Goal: Task Accomplishment & Management: Manage account settings

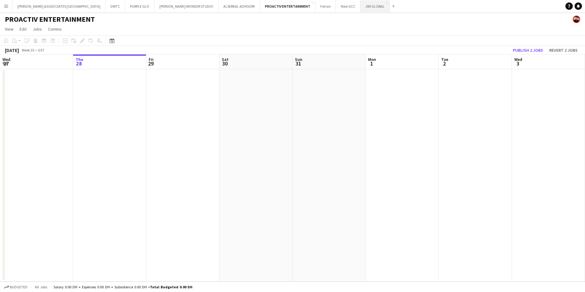
click at [360, 9] on button "JWI GLOBAL Close" at bounding box center [374, 6] width 29 height 12
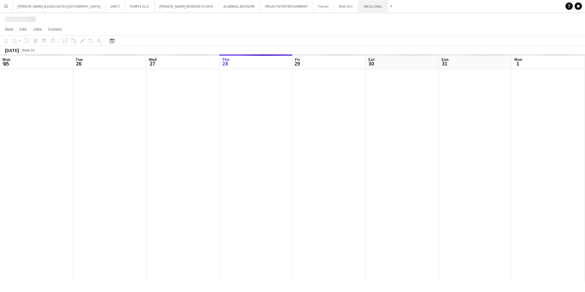
scroll to position [0, 146]
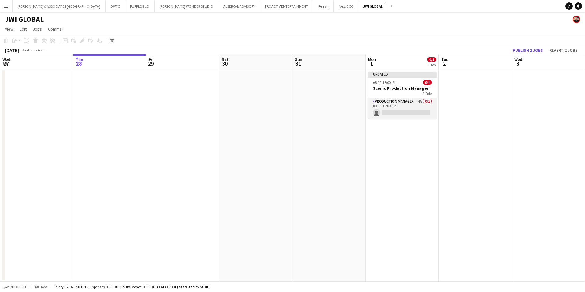
click at [395, 100] on app-card-role "Production Manager 4A 0/1 08:00-16:00 (8h) single-neutral-actions" at bounding box center [402, 108] width 69 height 21
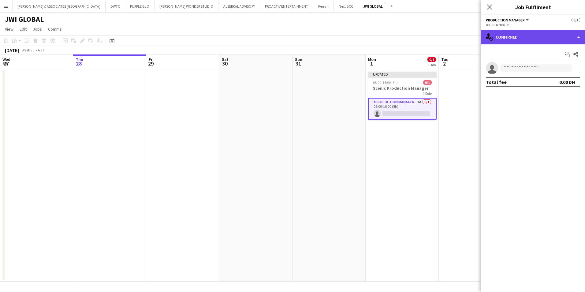
click at [525, 36] on div "single-neutral-actions-check-2 Confirmed" at bounding box center [533, 37] width 104 height 15
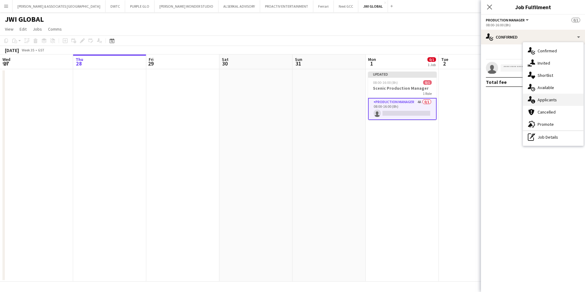
click at [553, 104] on div "single-neutral-actions-information Applicants" at bounding box center [553, 100] width 61 height 12
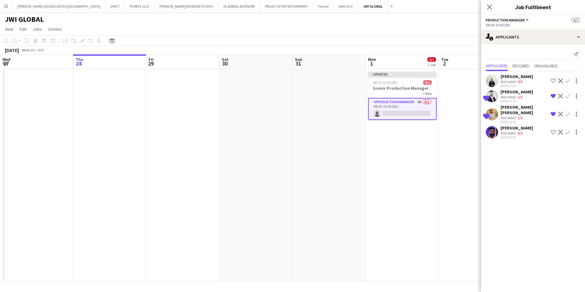
click at [522, 128] on div "[PERSON_NAME]" at bounding box center [516, 128] width 32 height 6
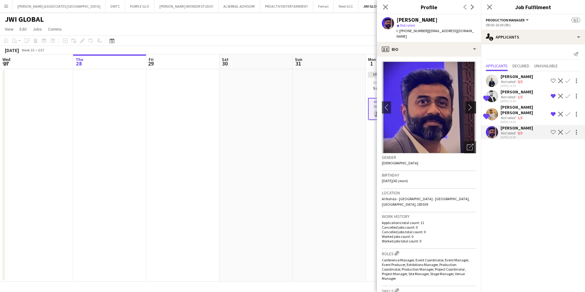
click at [467, 104] on app-icon "chevron-right" at bounding box center [471, 107] width 9 height 6
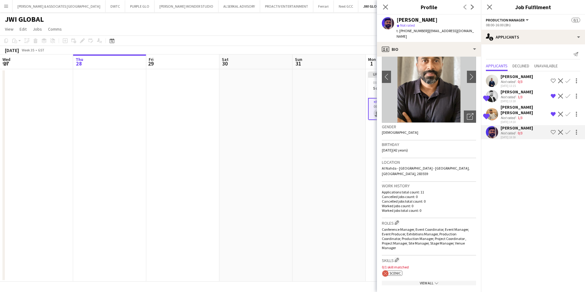
scroll to position [0, 0]
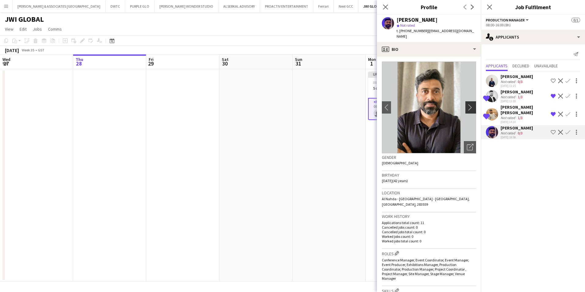
click at [467, 104] on app-icon "chevron-right" at bounding box center [471, 107] width 9 height 6
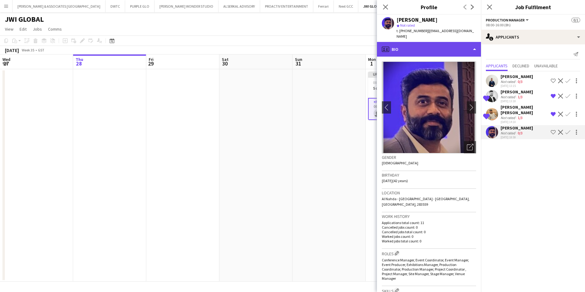
click at [454, 48] on div "profile Bio" at bounding box center [429, 49] width 104 height 15
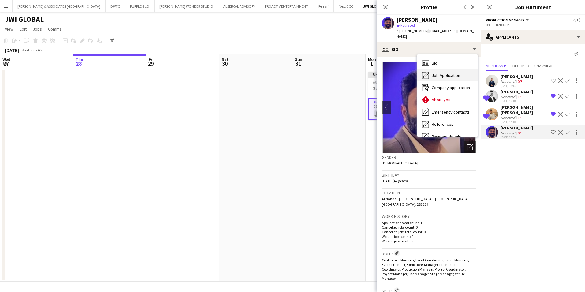
click at [451, 72] on span "Job Application" at bounding box center [446, 75] width 28 height 6
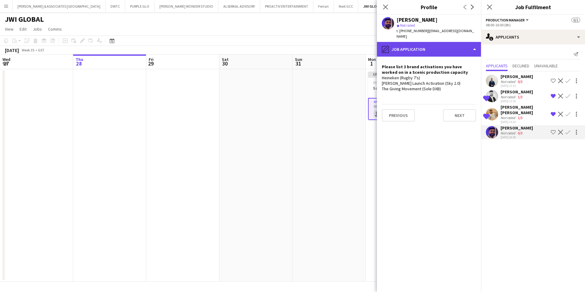
click at [445, 46] on div "pencil4 Job Application" at bounding box center [429, 49] width 104 height 15
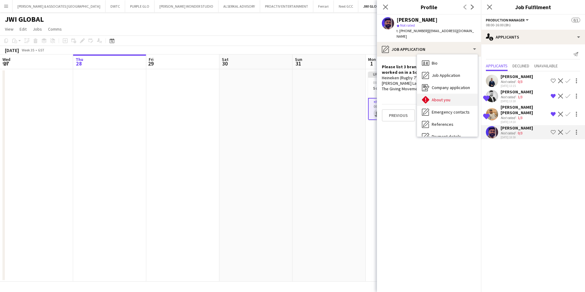
click at [443, 97] on span "About you" at bounding box center [441, 100] width 19 height 6
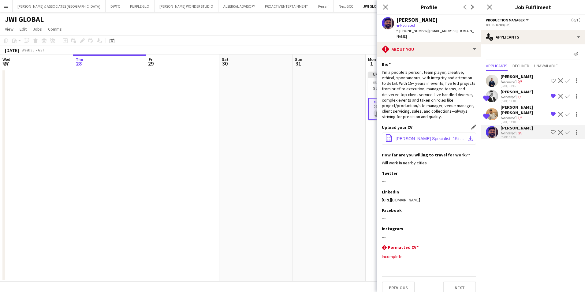
click at [418, 138] on button "office-file-sheet Madhu Menon_Event Specialist_15+ Years International Work Exp…" at bounding box center [429, 138] width 94 height 12
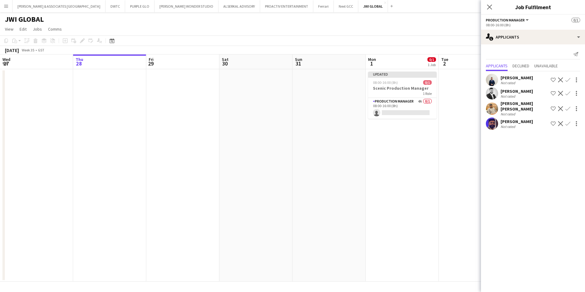
click at [525, 122] on div "[PERSON_NAME]" at bounding box center [516, 122] width 32 height 6
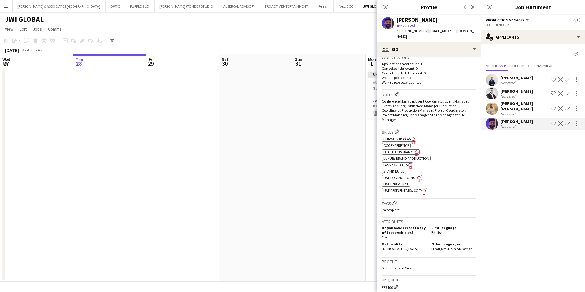
scroll to position [106, 0]
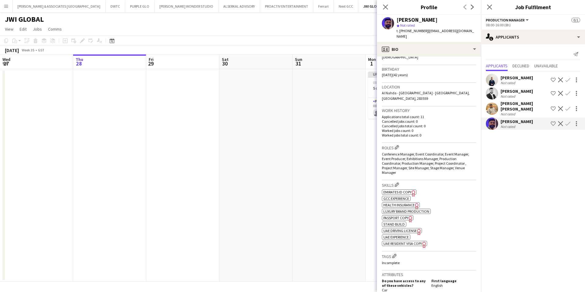
click at [514, 108] on div "[PERSON_NAME] [PERSON_NAME]" at bounding box center [524, 106] width 48 height 11
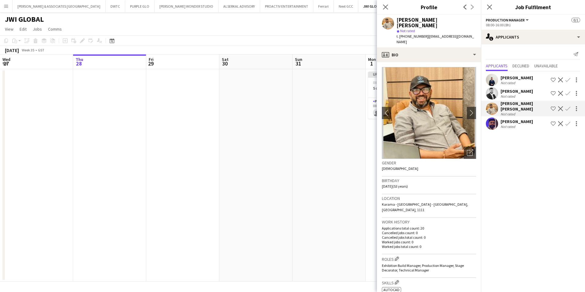
click at [529, 95] on div "[PERSON_NAME] Not rated Shortlist crew Decline Confirm" at bounding box center [533, 93] width 104 height 12
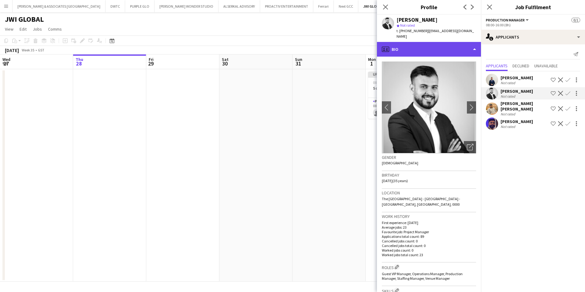
click at [428, 43] on div "profile Bio" at bounding box center [429, 49] width 104 height 15
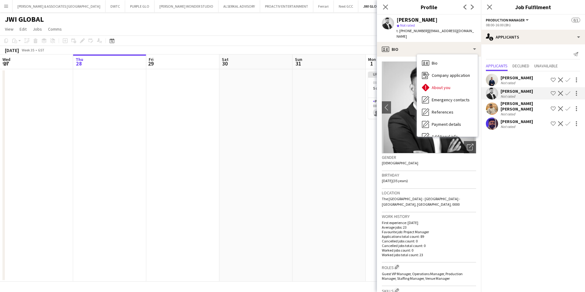
click at [518, 81] on div "Not rated" at bounding box center [516, 82] width 32 height 5
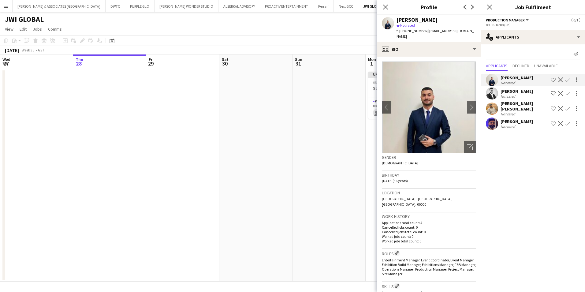
click at [522, 95] on div "Not rated" at bounding box center [516, 96] width 32 height 5
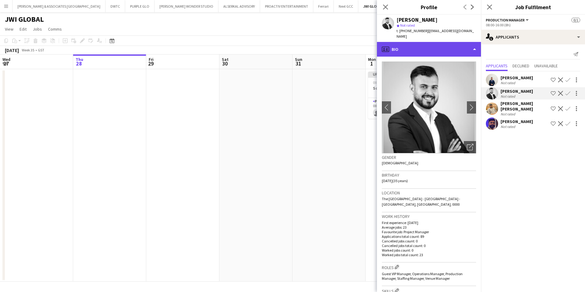
click at [419, 45] on div "profile Bio" at bounding box center [429, 49] width 104 height 15
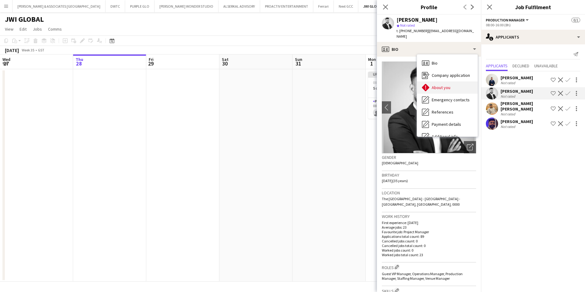
click at [446, 85] on span "About you" at bounding box center [441, 88] width 19 height 6
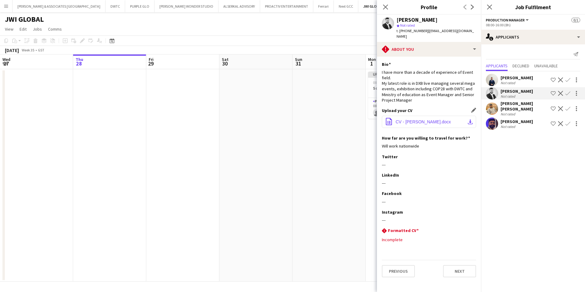
click at [436, 121] on button "office-file-sheet CV - [PERSON_NAME].docx download-bottom" at bounding box center [429, 122] width 94 height 12
click at [7, 7] on app-icon "Menu" at bounding box center [6, 6] width 5 height 5
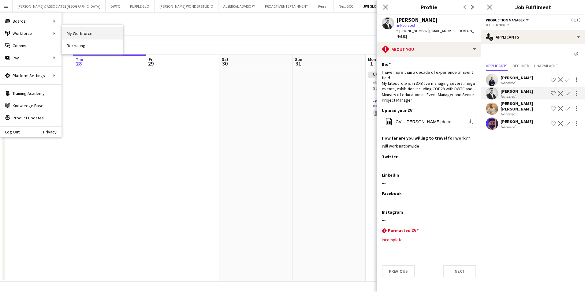
click at [81, 36] on link "My Workforce" at bounding box center [92, 33] width 61 height 12
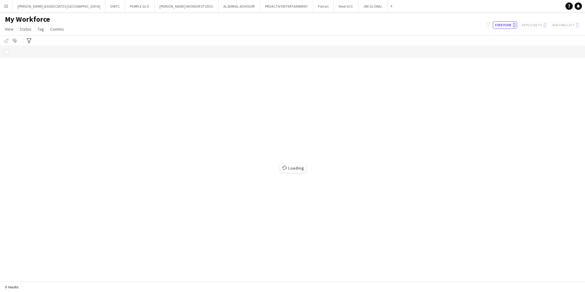
click at [171, 31] on div "My Workforce View Views Default view [PERSON_NAME] New view Update view Delete …" at bounding box center [292, 25] width 585 height 21
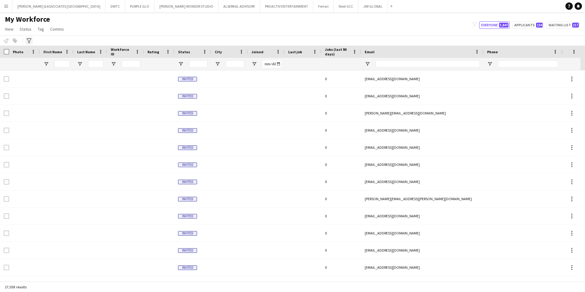
click at [31, 39] on icon "Advanced filters" at bounding box center [29, 40] width 5 height 5
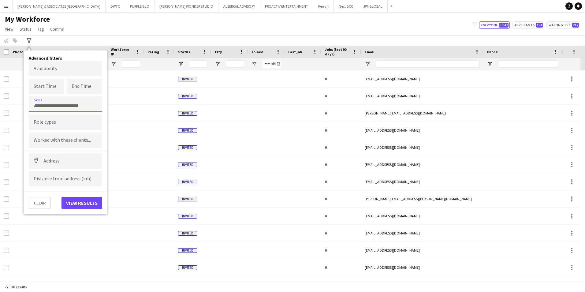
click at [53, 103] on input "Type to search skills..." at bounding box center [66, 106] width 64 height 6
type input "***"
click at [76, 116] on div "Scenic" at bounding box center [65, 121] width 73 height 15
click at [78, 202] on button "View results" at bounding box center [81, 203] width 41 height 12
type input "**********"
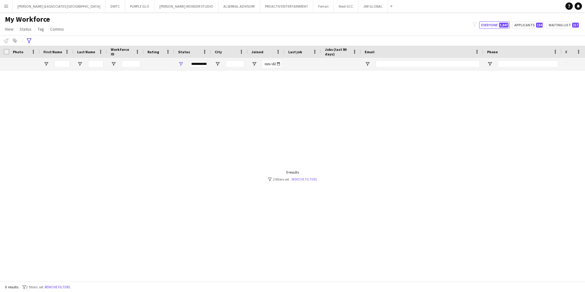
click at [310, 178] on link "Remove filters" at bounding box center [303, 179] width 25 height 5
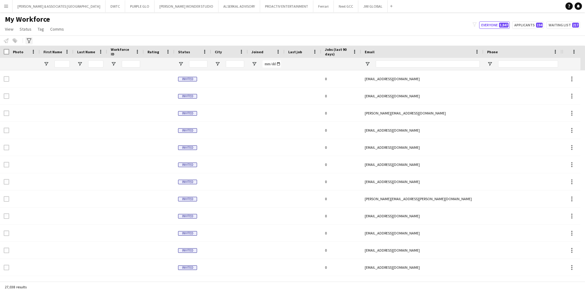
click at [25, 40] on div "Advanced filters" at bounding box center [28, 40] width 7 height 7
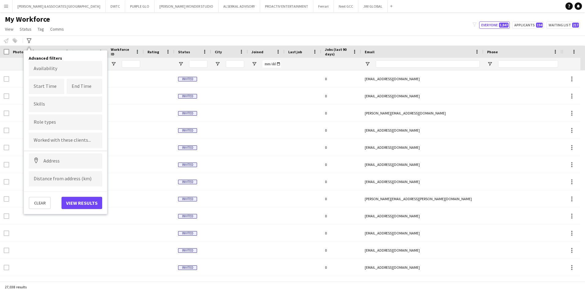
click at [56, 112] on form "Availability Start Time End Time Skills Role types Worked with these clients...…" at bounding box center [65, 124] width 73 height 126
click at [55, 107] on div at bounding box center [65, 104] width 73 height 16
type input "******"
click at [68, 123] on div "Scenic" at bounding box center [65, 121] width 73 height 15
click at [68, 121] on input "Type to search role types..." at bounding box center [66, 124] width 64 height 6
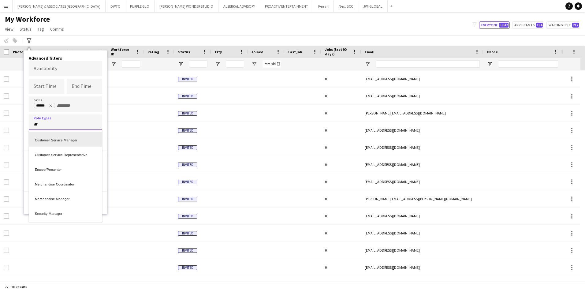
click at [62, 126] on div at bounding box center [292, 146] width 585 height 292
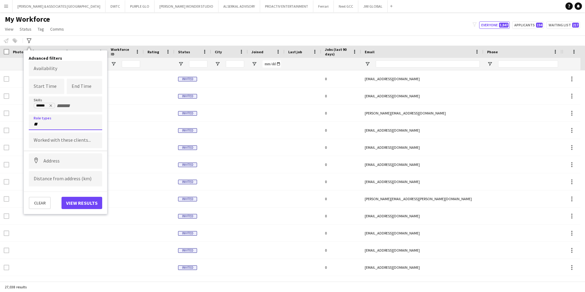
click at [62, 126] on input "**" at bounding box center [66, 124] width 64 height 6
click at [58, 125] on input "***" at bounding box center [66, 124] width 64 height 6
type input "*"
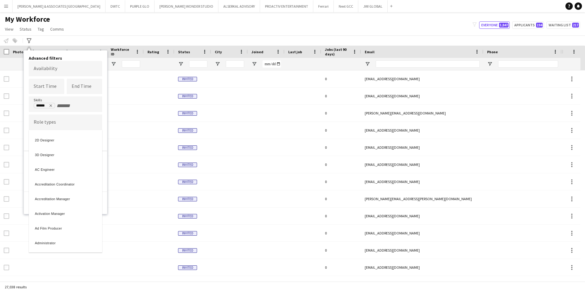
click at [52, 106] on div at bounding box center [292, 146] width 585 height 292
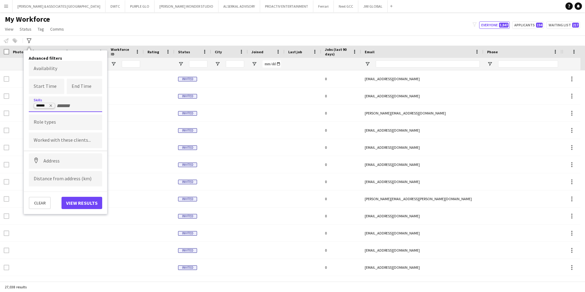
click at [49, 105] on icon "Remove tag" at bounding box center [51, 106] width 4 height 4
type input "****"
click at [54, 119] on div "Scenic" at bounding box center [65, 121] width 73 height 15
click at [87, 202] on button "View results" at bounding box center [81, 203] width 41 height 12
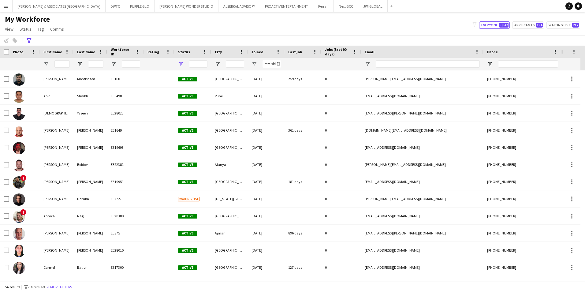
type input "**********"
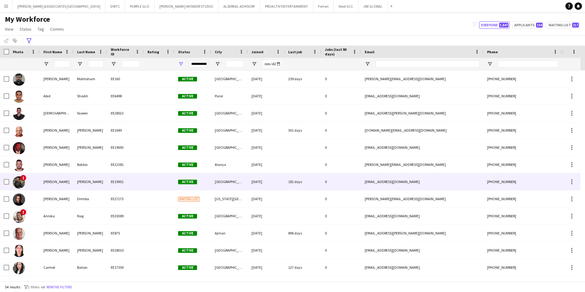
click at [57, 182] on div "[PERSON_NAME]" at bounding box center [57, 181] width 34 height 17
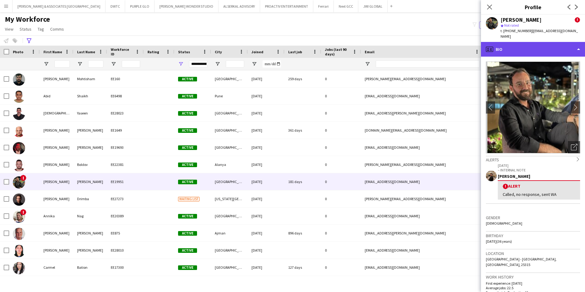
click at [530, 54] on div "profile Bio" at bounding box center [533, 49] width 104 height 15
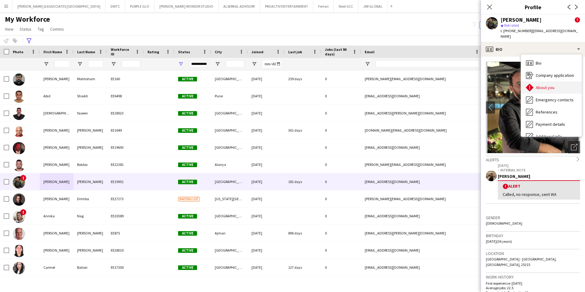
click at [546, 88] on span "About you" at bounding box center [545, 88] width 19 height 6
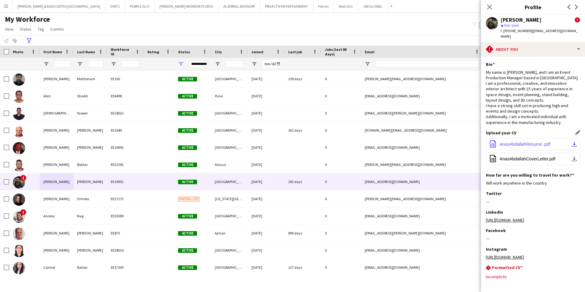
click at [528, 144] on span "AnasAbdallahResume .pdf" at bounding box center [524, 144] width 51 height 5
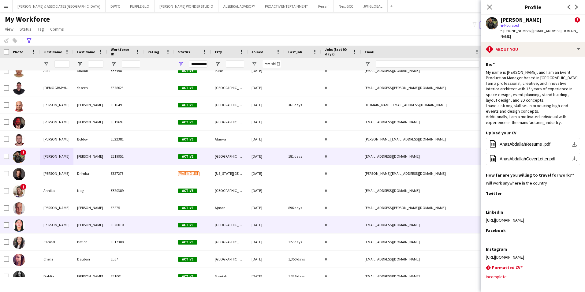
scroll to position [31, 0]
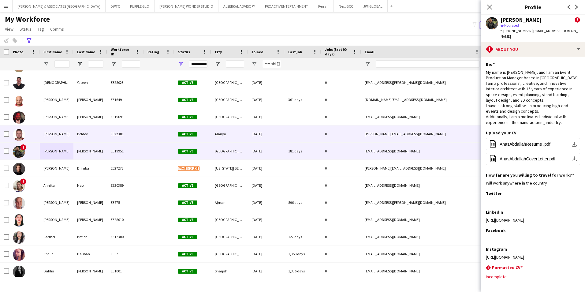
click at [74, 137] on div "Boldov" at bounding box center [90, 133] width 34 height 17
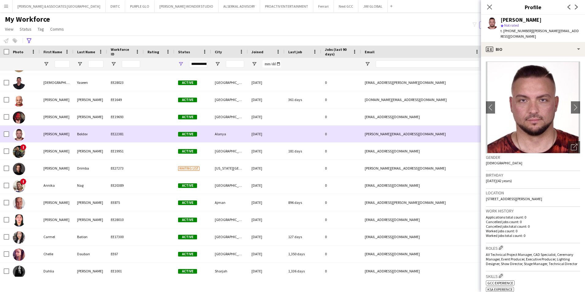
scroll to position [0, 0]
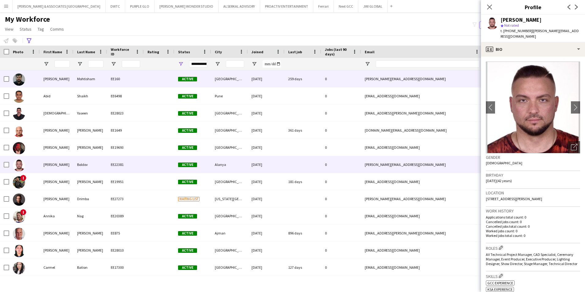
click at [66, 82] on div "[PERSON_NAME]" at bounding box center [57, 78] width 34 height 17
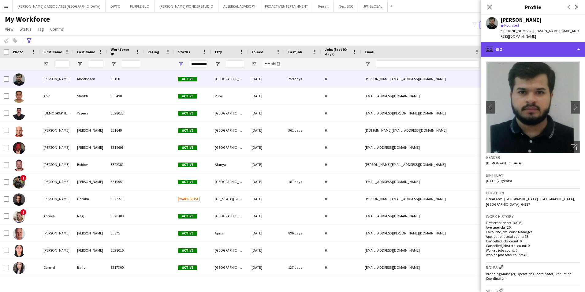
click at [531, 49] on div "profile Bio" at bounding box center [533, 49] width 104 height 15
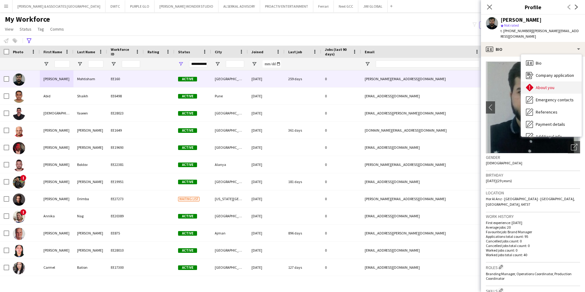
click at [543, 83] on div "About you About you" at bounding box center [551, 87] width 61 height 12
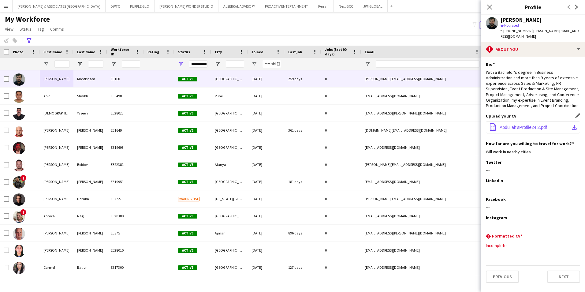
click at [529, 124] on button "office-file-sheet Abdullah’sProfile24 2.pdf download-bottom" at bounding box center [533, 127] width 94 height 12
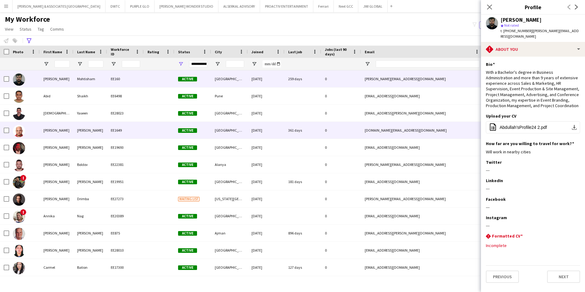
click at [144, 133] on div at bounding box center [159, 130] width 31 height 17
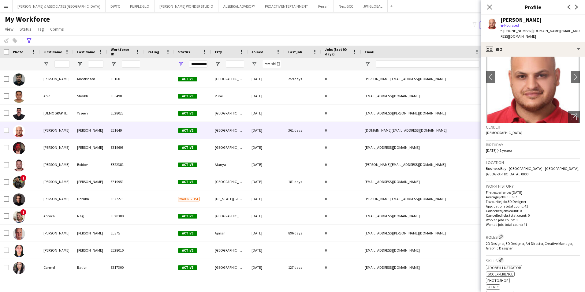
scroll to position [61, 0]
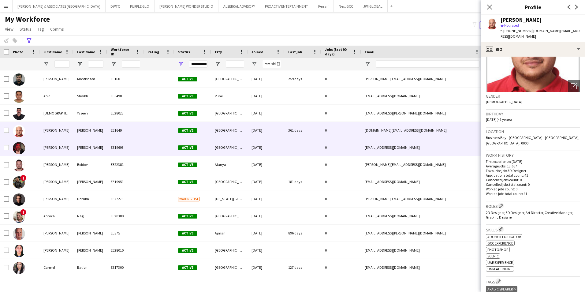
click at [57, 153] on div "[PERSON_NAME]" at bounding box center [57, 147] width 34 height 17
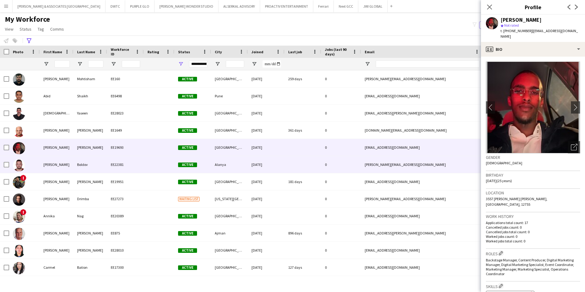
click at [51, 165] on div "[PERSON_NAME]" at bounding box center [57, 164] width 34 height 17
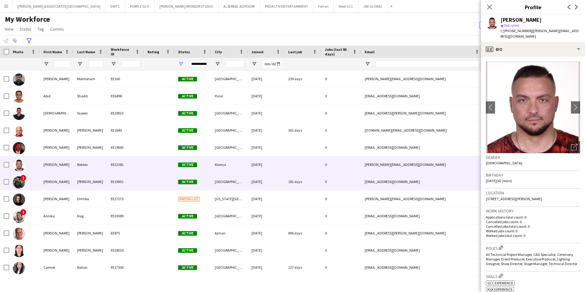
click at [57, 179] on div "[PERSON_NAME]" at bounding box center [57, 181] width 34 height 17
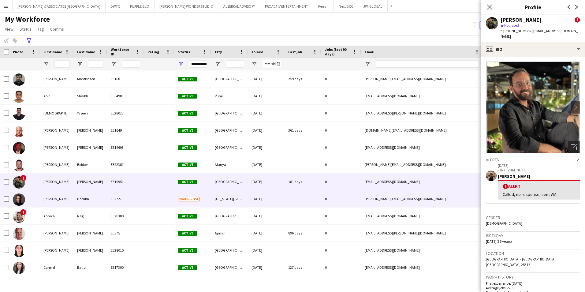
click at [63, 203] on div "[PERSON_NAME]" at bounding box center [57, 198] width 34 height 17
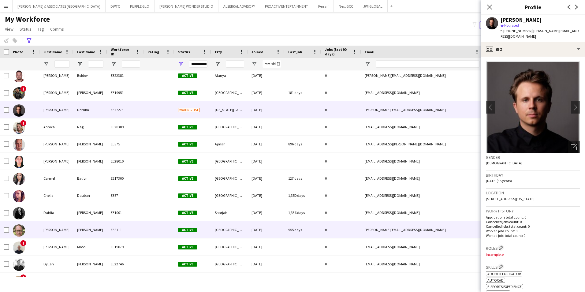
scroll to position [122, 0]
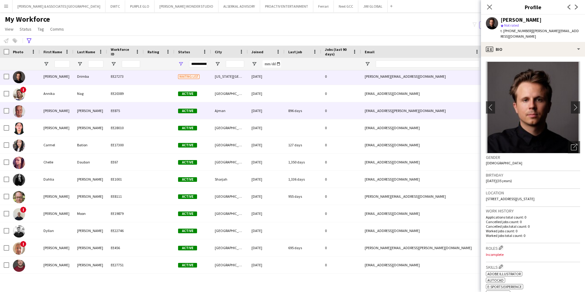
click at [53, 113] on div "[PERSON_NAME]" at bounding box center [57, 110] width 34 height 17
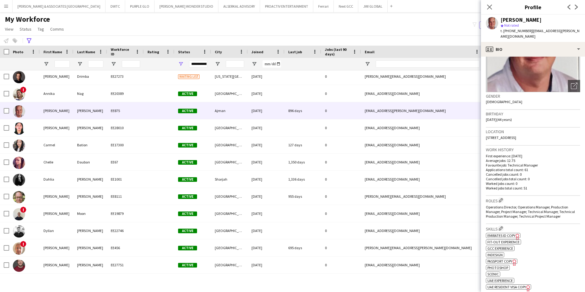
scroll to position [0, 0]
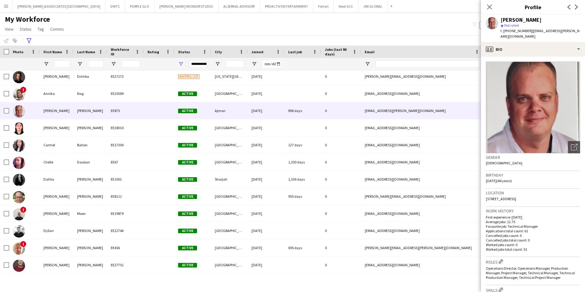
click at [498, 34] on div "[PERSON_NAME] star Not rated t. [PHONE_NUMBER] | [EMAIL_ADDRESS][PERSON_NAME][D…" at bounding box center [533, 28] width 104 height 27
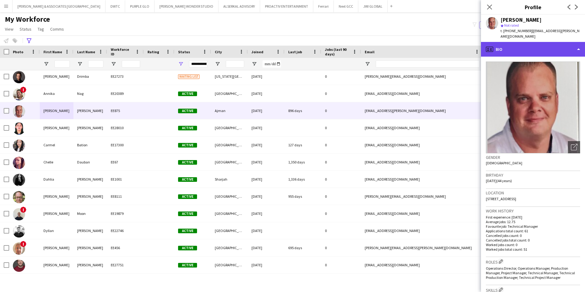
click at [495, 42] on div "profile Bio" at bounding box center [533, 49] width 104 height 15
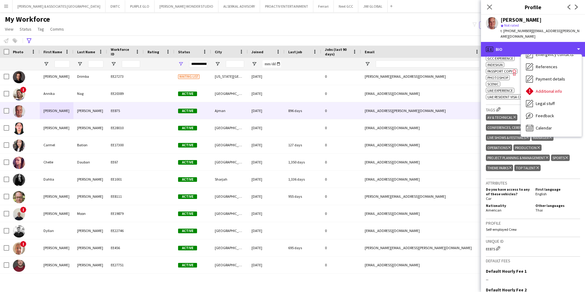
scroll to position [306, 0]
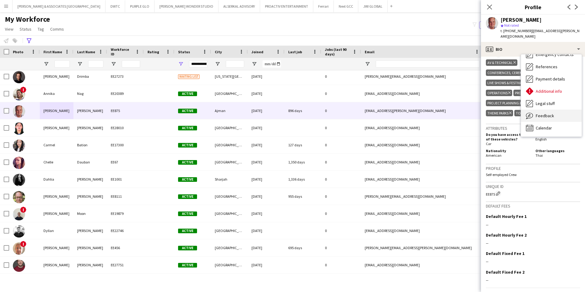
click at [550, 113] on span "Feedback" at bounding box center [545, 116] width 18 height 6
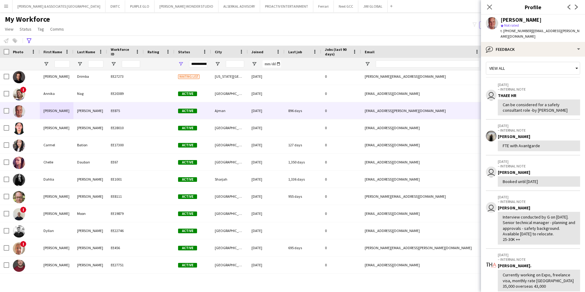
scroll to position [0, 0]
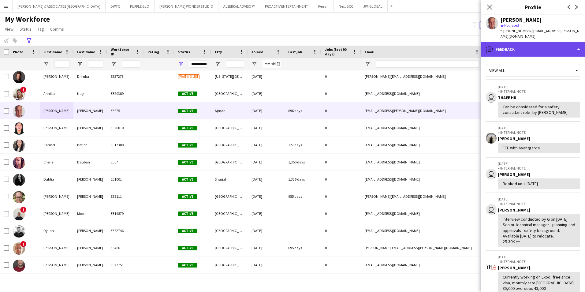
click at [539, 46] on div "bubble-pencil Feedback" at bounding box center [533, 49] width 104 height 15
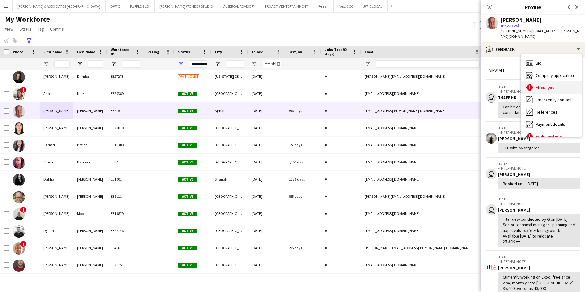
click at [554, 81] on div "About you About you" at bounding box center [551, 87] width 61 height 12
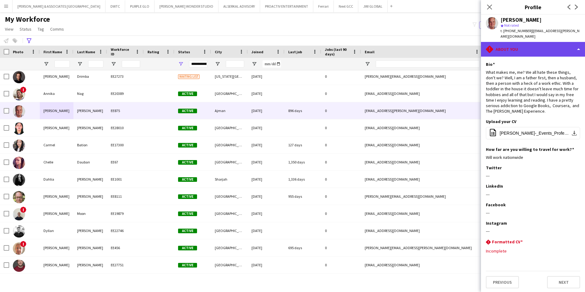
click at [547, 42] on div "rhombus-alert About you" at bounding box center [533, 49] width 104 height 15
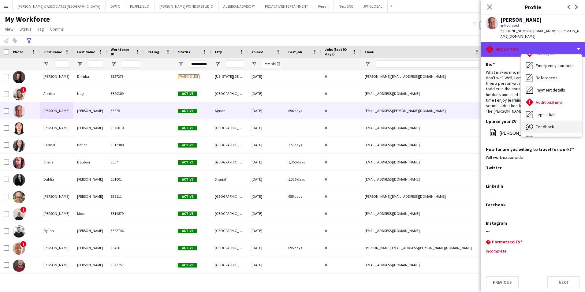
scroll to position [45, 0]
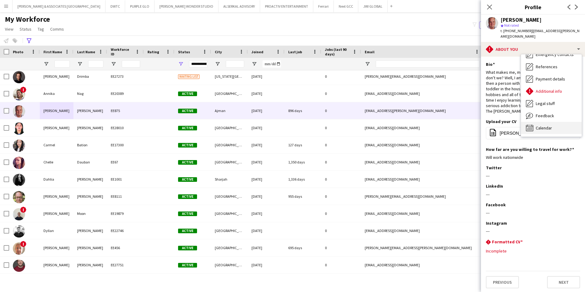
click at [566, 122] on div "Calendar Calendar" at bounding box center [551, 128] width 61 height 12
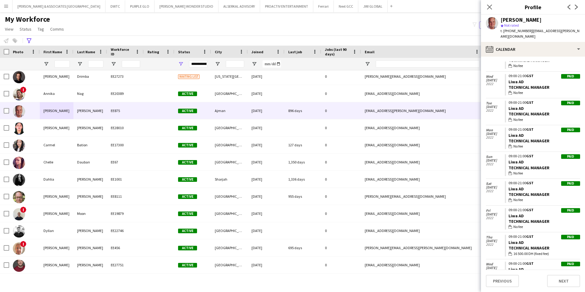
scroll to position [1119, 0]
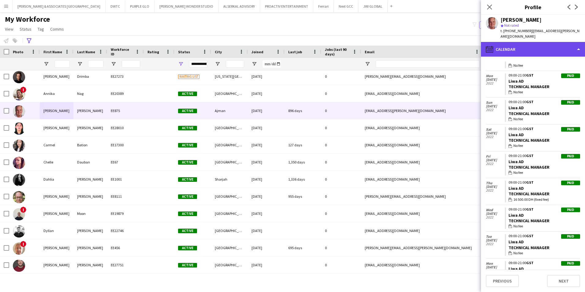
click at [554, 45] on div "calendar-full Calendar" at bounding box center [533, 49] width 104 height 15
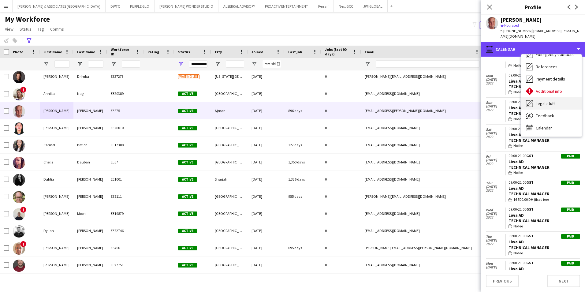
scroll to position [0, 0]
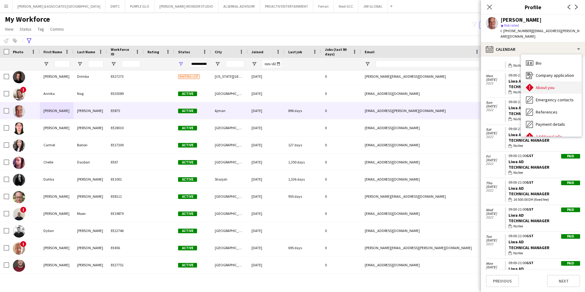
click at [556, 83] on div "About you About you" at bounding box center [551, 87] width 61 height 12
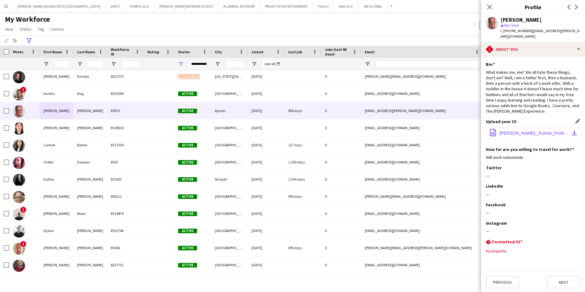
click at [533, 131] on span "[PERSON_NAME]-_Events_Professional V1.pdf" at bounding box center [533, 133] width 69 height 5
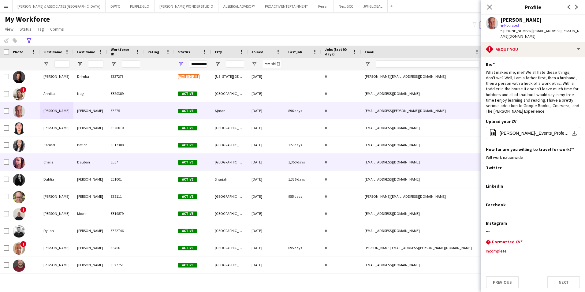
click at [61, 166] on div "Chelle" at bounding box center [57, 162] width 34 height 17
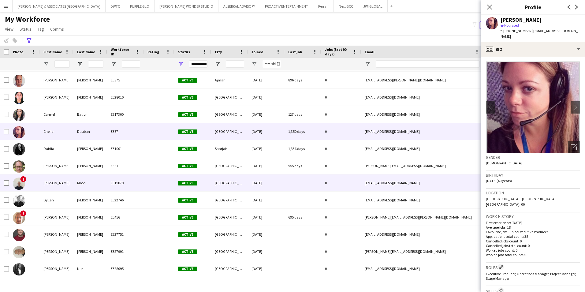
scroll to position [153, 0]
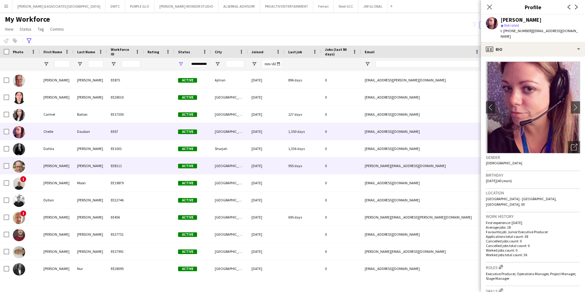
click at [90, 168] on div "[PERSON_NAME]" at bounding box center [90, 165] width 34 height 17
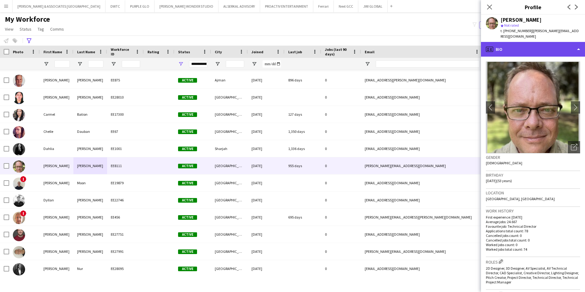
click at [523, 42] on div "profile Bio" at bounding box center [533, 49] width 104 height 15
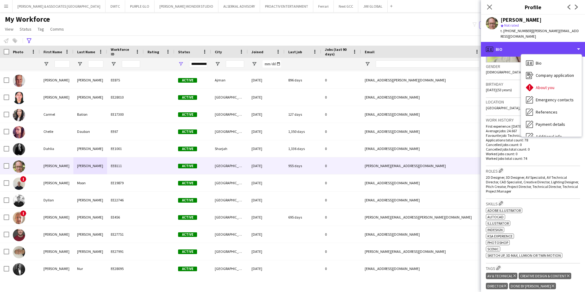
scroll to position [92, 0]
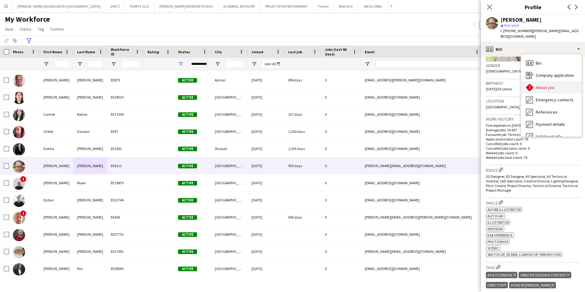
click at [558, 81] on div "About you About you" at bounding box center [551, 87] width 61 height 12
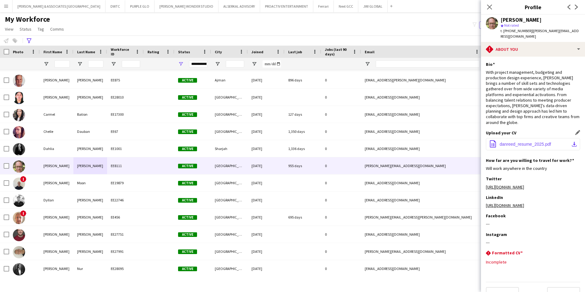
click at [538, 142] on span "danreed_resume_2025.pdf" at bounding box center [524, 144] width 51 height 5
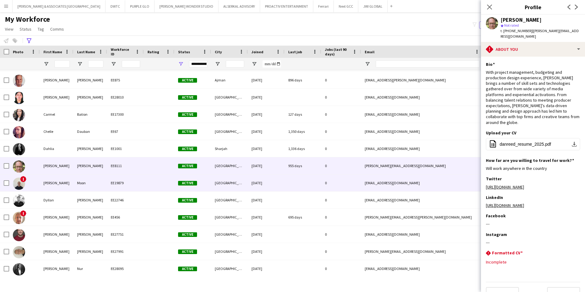
click at [89, 188] on div "Moon" at bounding box center [90, 182] width 34 height 17
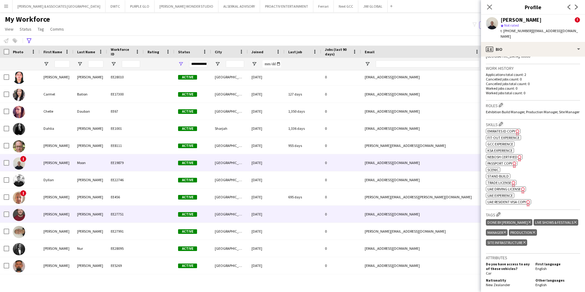
scroll to position [184, 0]
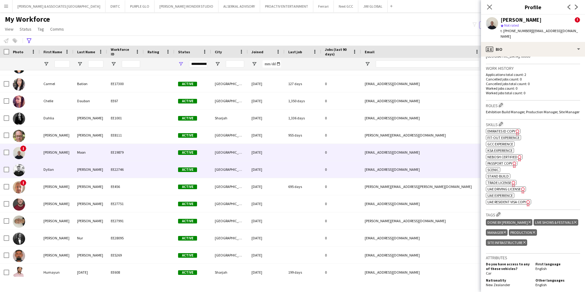
click at [100, 172] on div "[PERSON_NAME]" at bounding box center [90, 169] width 34 height 17
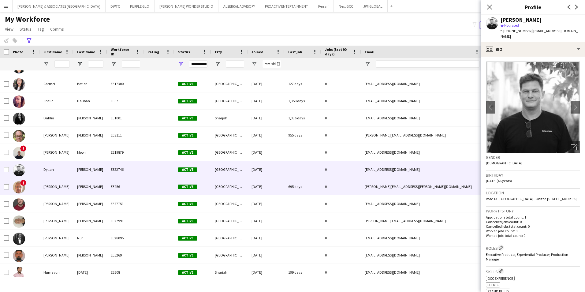
click at [97, 187] on div "[PERSON_NAME]" at bounding box center [90, 186] width 34 height 17
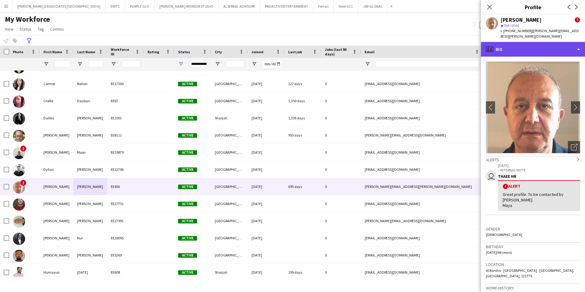
click at [518, 42] on div "profile Bio" at bounding box center [533, 49] width 104 height 15
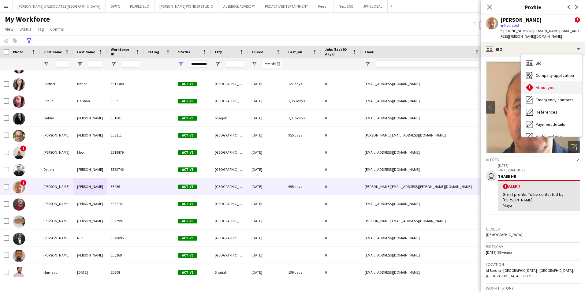
click at [567, 86] on div "About you About you" at bounding box center [551, 87] width 61 height 12
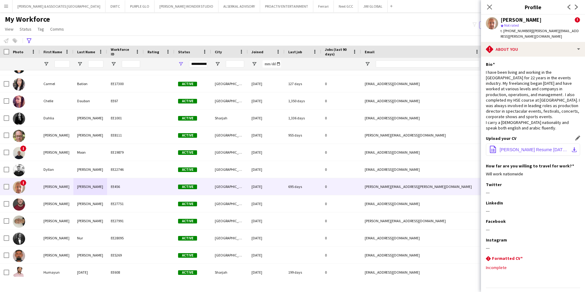
click at [520, 143] on button "office-file-sheet [PERSON_NAME] Resume [DATE].pdf download-bottom" at bounding box center [533, 149] width 94 height 12
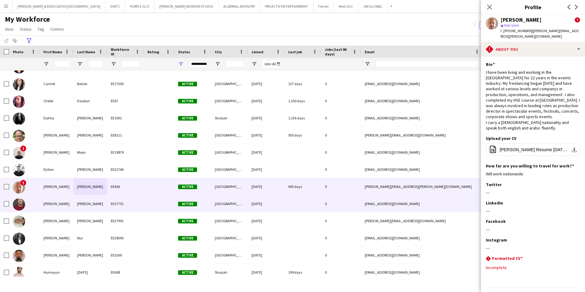
click at [131, 205] on div "EE27751" at bounding box center [125, 203] width 37 height 17
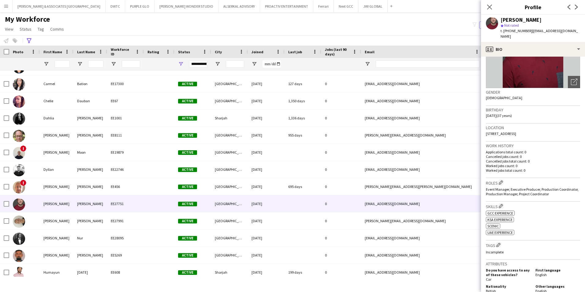
scroll to position [122, 0]
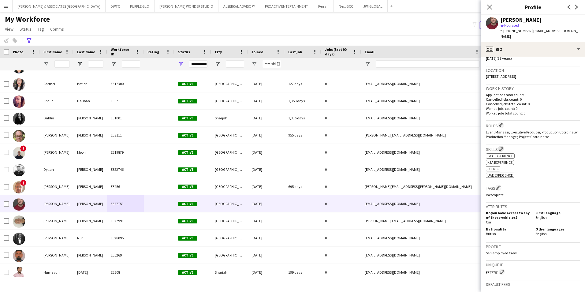
click at [501, 147] on app-icon "Edit crew company skills" at bounding box center [501, 149] width 4 height 4
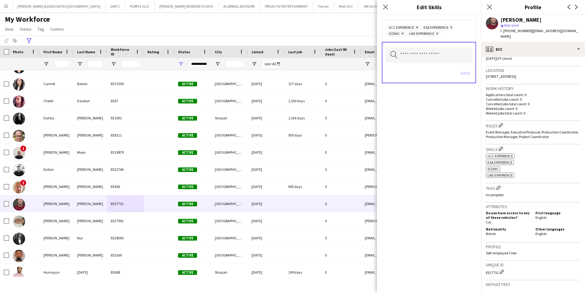
click at [401, 33] on icon "Remove" at bounding box center [402, 34] width 4 height 4
click at [466, 74] on button "Save" at bounding box center [465, 73] width 14 height 10
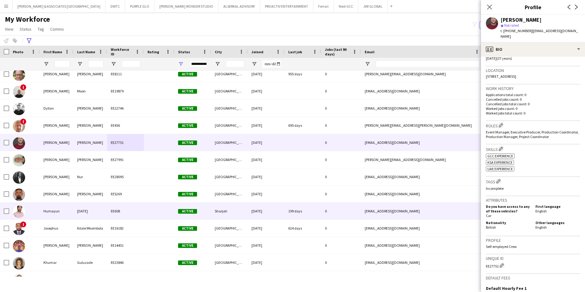
scroll to position [275, 0]
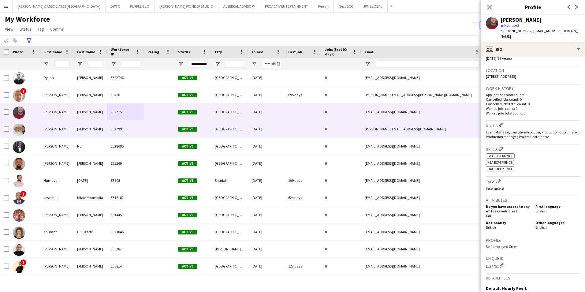
click at [45, 133] on div "[PERSON_NAME]" at bounding box center [57, 129] width 34 height 17
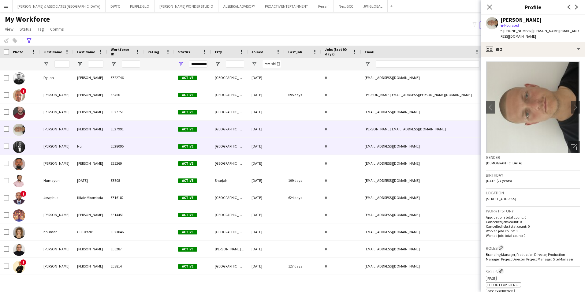
click at [52, 141] on div "[PERSON_NAME]" at bounding box center [57, 146] width 34 height 17
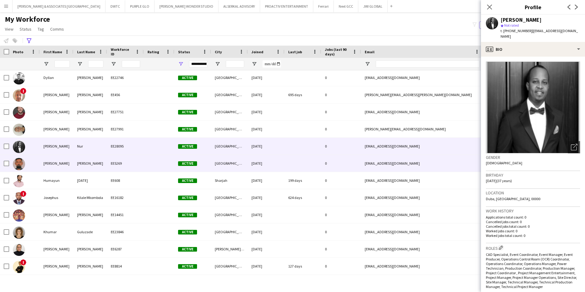
click at [56, 160] on div "[PERSON_NAME]" at bounding box center [57, 163] width 34 height 17
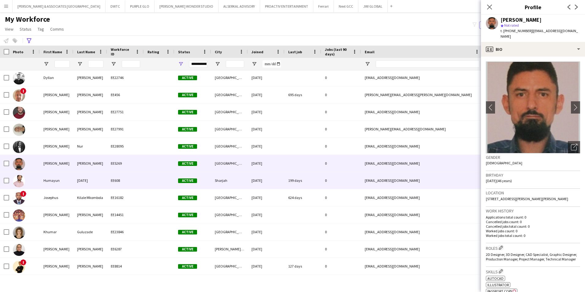
click at [54, 188] on div "Humayun" at bounding box center [57, 180] width 34 height 17
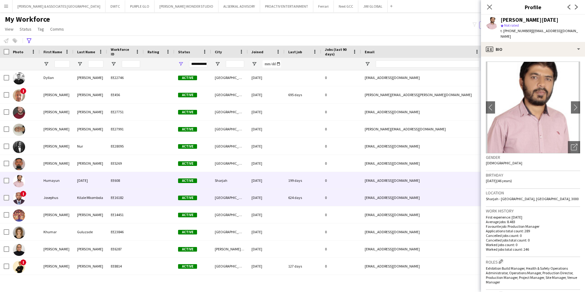
scroll to position [306, 0]
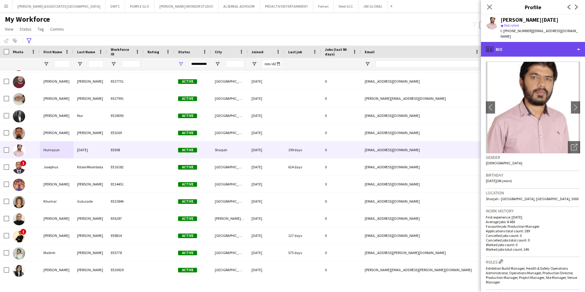
click at [526, 42] on div "profile Bio" at bounding box center [533, 49] width 104 height 15
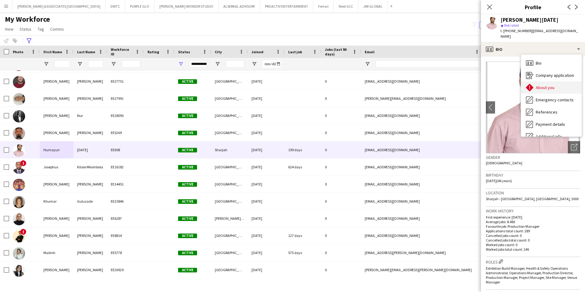
click at [548, 85] on span "About you" at bounding box center [545, 88] width 19 height 6
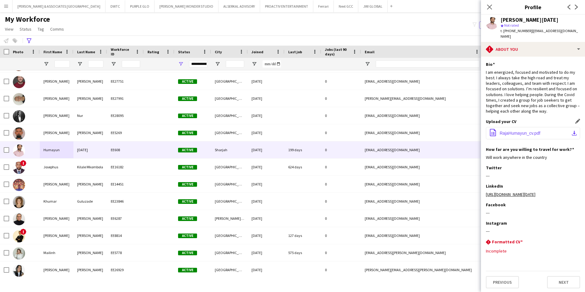
click at [540, 133] on button "office-file-sheet RajaHumayun_cv.pdf download-bottom" at bounding box center [533, 133] width 94 height 12
click at [528, 132] on button "office-file-sheet RajaHumayun_cv.pdf download-bottom" at bounding box center [533, 133] width 94 height 12
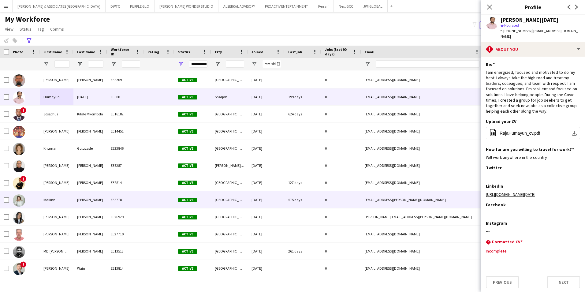
scroll to position [367, 0]
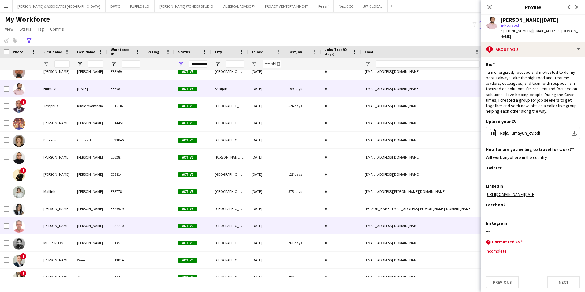
click at [102, 220] on div "[PERSON_NAME]" at bounding box center [90, 225] width 34 height 17
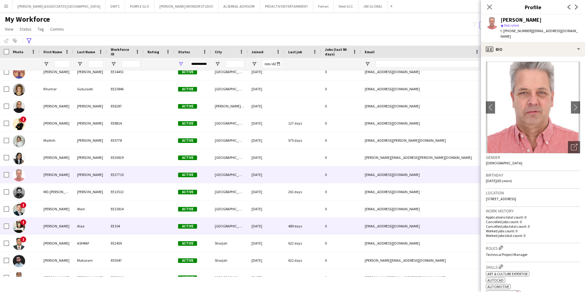
scroll to position [428, 0]
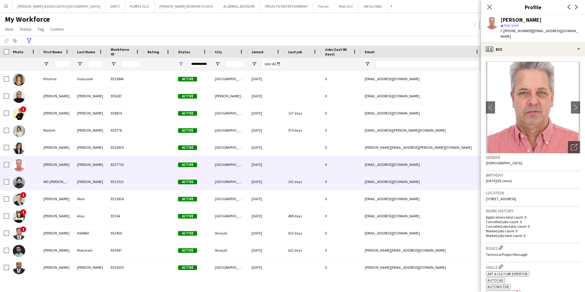
click at [94, 183] on div "[PERSON_NAME]" at bounding box center [90, 181] width 34 height 17
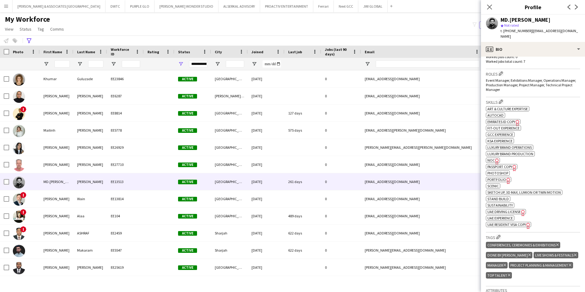
scroll to position [92, 0]
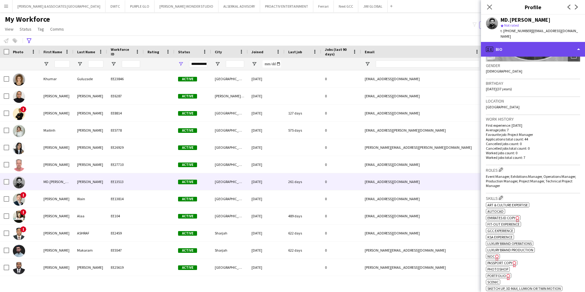
click at [517, 44] on div "profile Bio" at bounding box center [533, 49] width 104 height 15
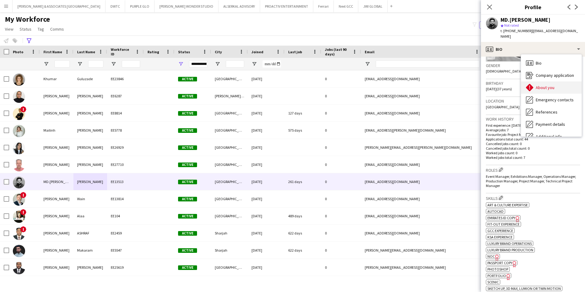
click at [570, 81] on div "About you About you" at bounding box center [551, 87] width 61 height 12
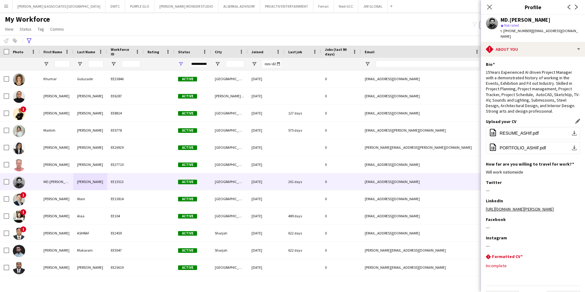
click at [522, 134] on div "office-file-sheet RESUME_ASHIf.pdf download-bottom office-file-sheet PORTFOLIO_…" at bounding box center [533, 140] width 94 height 27
click at [521, 130] on button "office-file-sheet RESUME_ASHIf.pdf download-bottom" at bounding box center [533, 133] width 94 height 12
click at [489, 8] on icon at bounding box center [489, 7] width 6 height 6
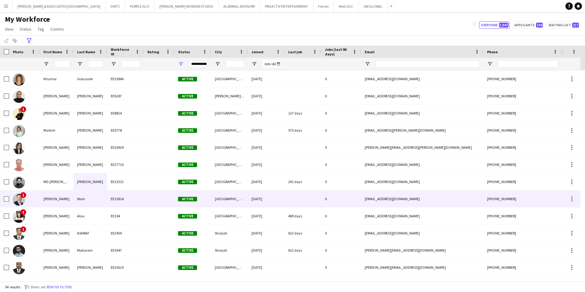
click at [158, 193] on div at bounding box center [159, 198] width 31 height 17
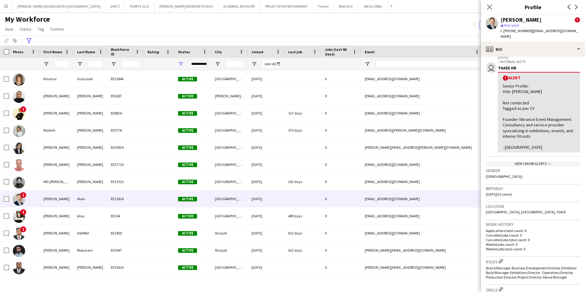
scroll to position [122, 0]
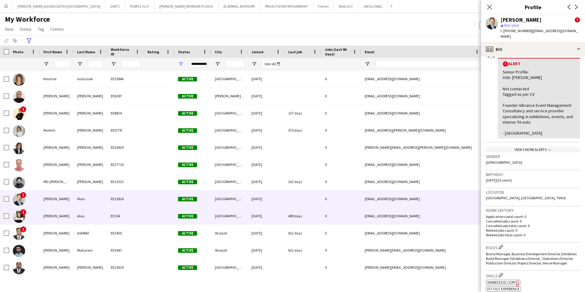
click at [63, 220] on div "[PERSON_NAME]" at bounding box center [57, 215] width 34 height 17
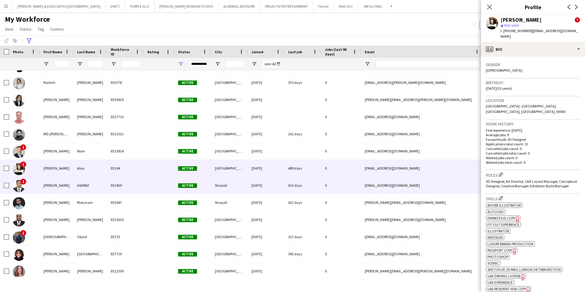
scroll to position [489, 0]
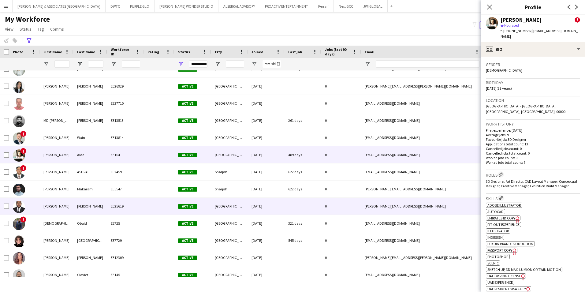
click at [143, 206] on div "EE25619" at bounding box center [125, 206] width 37 height 17
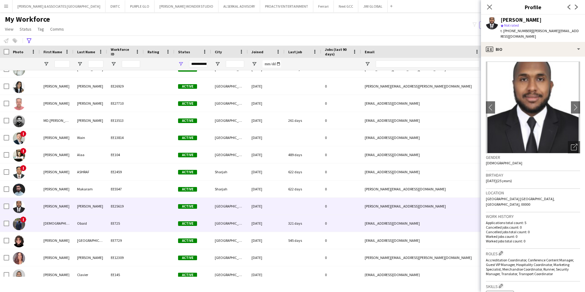
click at [144, 222] on div at bounding box center [159, 223] width 31 height 17
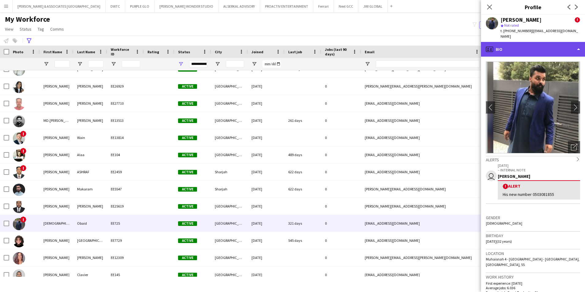
click at [522, 53] on div "profile Bio" at bounding box center [533, 49] width 104 height 15
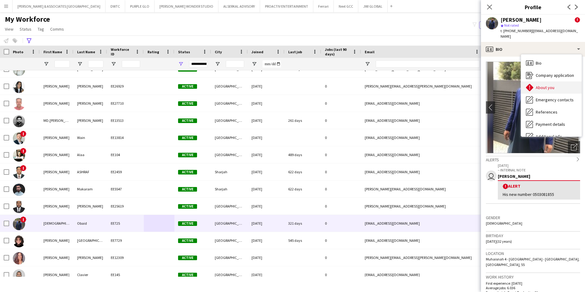
click at [546, 87] on span "About you" at bounding box center [545, 88] width 19 height 6
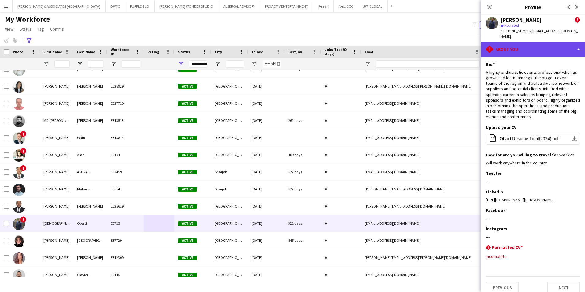
click at [526, 45] on div "rhombus-alert About you" at bounding box center [533, 49] width 104 height 15
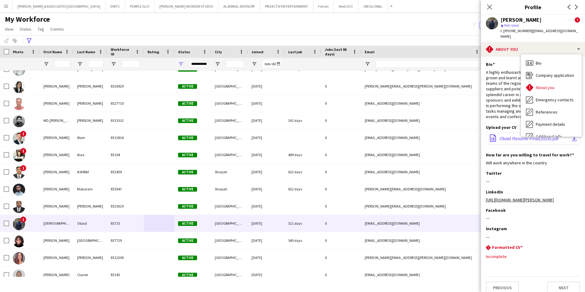
click at [499, 143] on button "office-file-sheet Obaid Resume-Final(2024).pdf download-bottom" at bounding box center [533, 138] width 94 height 12
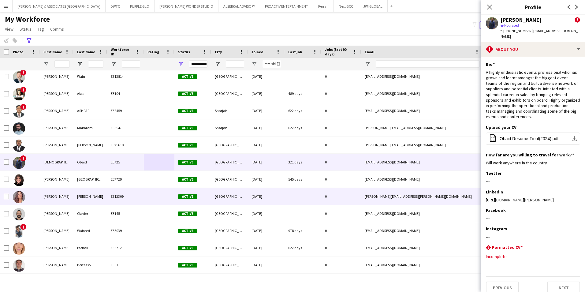
scroll to position [551, 0]
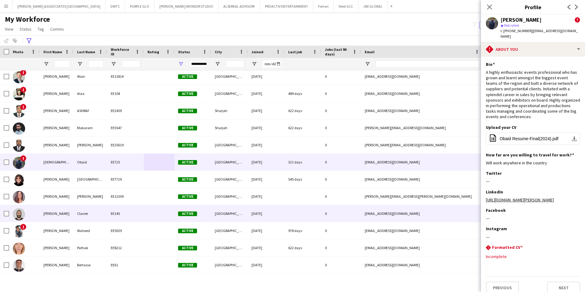
click at [150, 216] on div at bounding box center [159, 213] width 31 height 17
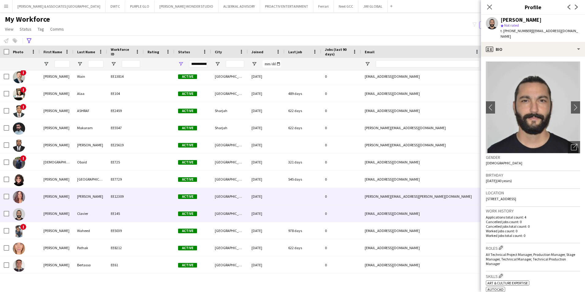
click at [146, 200] on div at bounding box center [159, 196] width 31 height 17
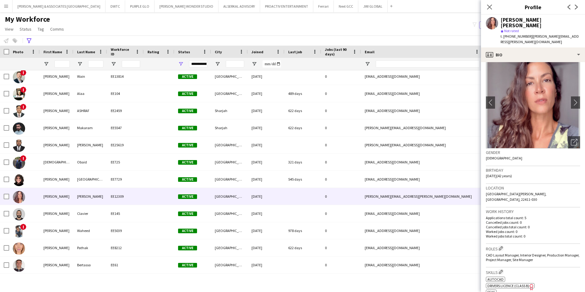
scroll to position [0, 0]
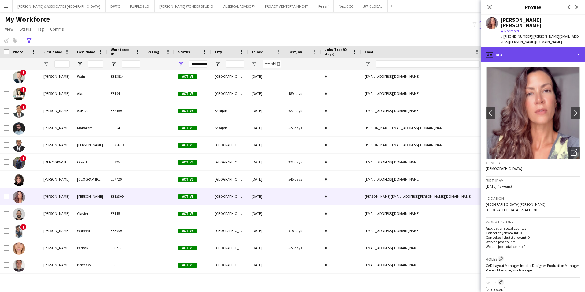
click at [516, 47] on div "profile Bio" at bounding box center [533, 54] width 104 height 15
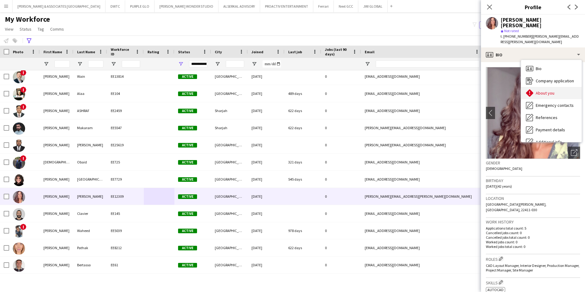
click at [554, 87] on div "About you About you" at bounding box center [551, 93] width 61 height 12
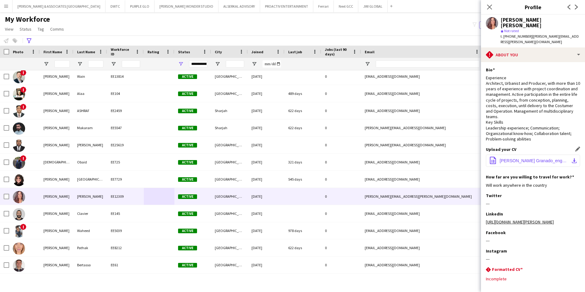
click at [529, 158] on span "[PERSON_NAME] Granado_eng_Sep24.pdf" at bounding box center [533, 160] width 69 height 5
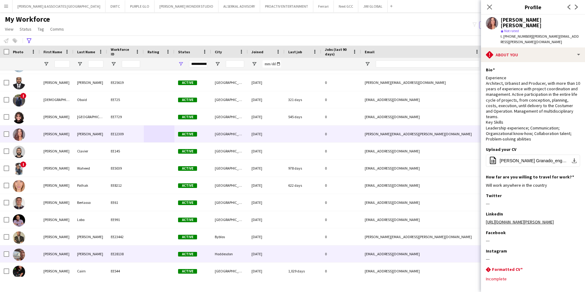
scroll to position [642, 0]
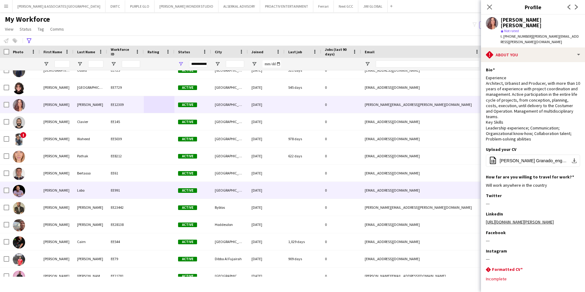
click at [286, 188] on div at bounding box center [302, 190] width 37 height 17
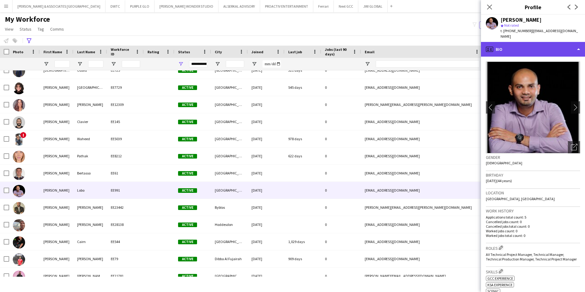
click at [529, 47] on div "profile Bio" at bounding box center [533, 49] width 104 height 15
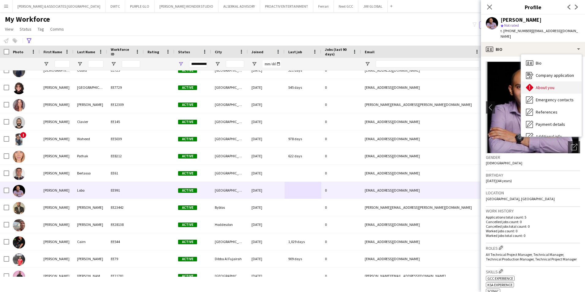
click at [523, 83] on div "About you About you" at bounding box center [551, 87] width 61 height 12
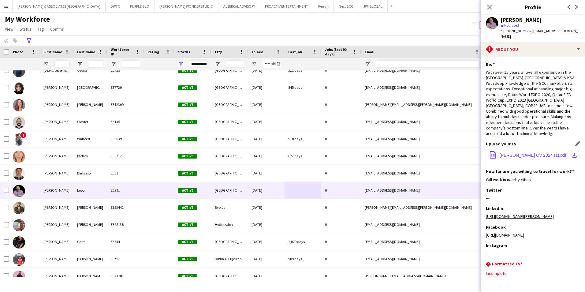
click at [529, 153] on span "[PERSON_NAME] CV 2024 (1).pdf" at bounding box center [532, 155] width 67 height 5
